Goal: Information Seeking & Learning: Learn about a topic

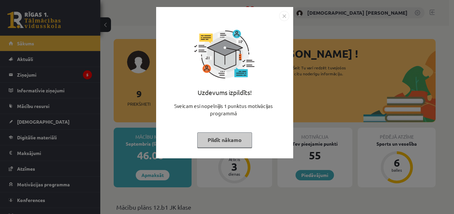
click at [285, 14] on img "Close" at bounding box center [284, 16] width 10 height 10
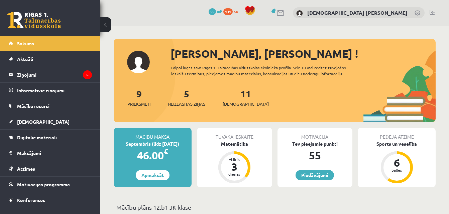
click at [285, 13] on link at bounding box center [281, 13] width 8 height 6
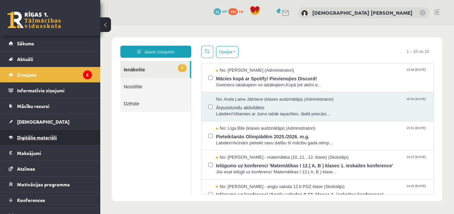
click at [39, 141] on link "Digitālie materiāli" at bounding box center [50, 137] width 83 height 15
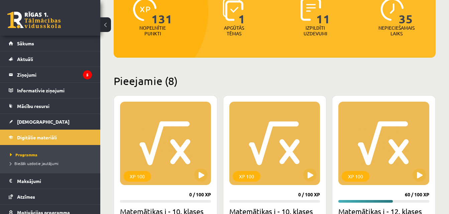
scroll to position [121, 0]
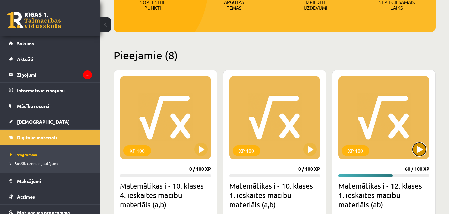
click at [422, 150] on button at bounding box center [418, 149] width 13 height 13
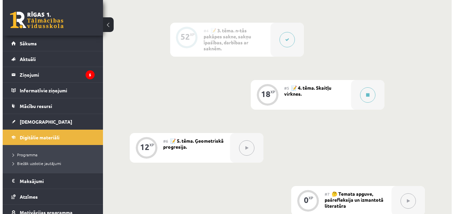
scroll to position [378, 0]
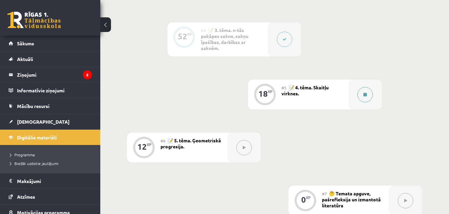
click at [362, 96] on button at bounding box center [364, 94] width 15 height 15
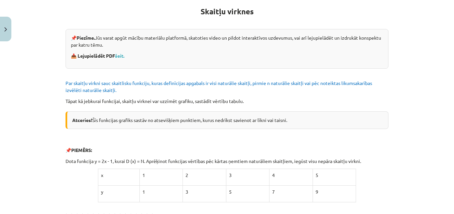
scroll to position [124, 0]
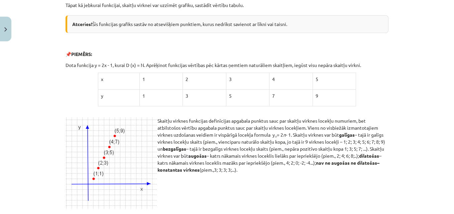
click at [430, 139] on div "Mācību tēma: Matemātikas i - 12. klases 1. ieskaites mācību materiāls (ab) #5 📝…" at bounding box center [227, 107] width 454 height 214
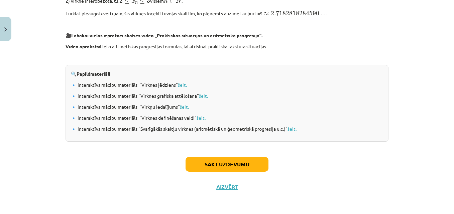
scroll to position [596, 0]
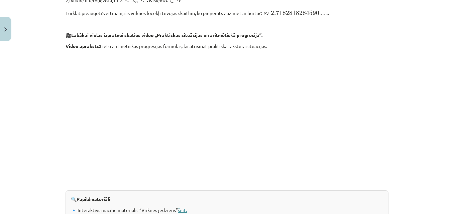
click at [183, 211] on link "šeit." at bounding box center [182, 210] width 9 height 6
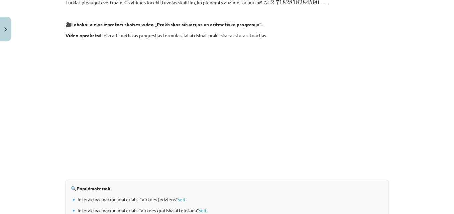
scroll to position [607, 0]
click at [204, 211] on link "šeit." at bounding box center [203, 210] width 9 height 6
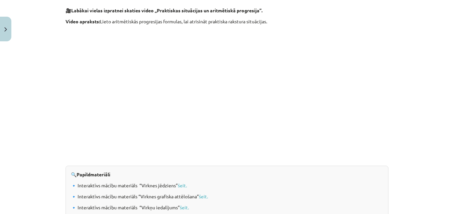
scroll to position [619, 0]
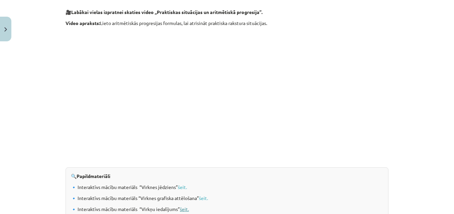
click at [181, 210] on link "šeit." at bounding box center [184, 209] width 9 height 6
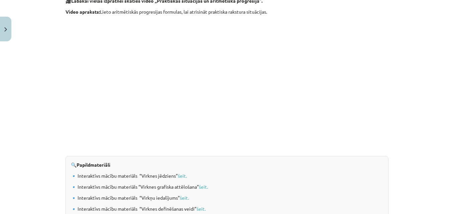
scroll to position [633, 0]
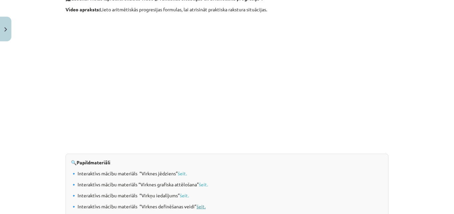
click at [201, 207] on link "šeit." at bounding box center [200, 207] width 9 height 6
